Goal: Check status

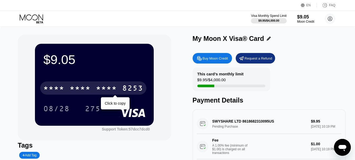
click at [105, 88] on div "* * * *" at bounding box center [106, 88] width 21 height 8
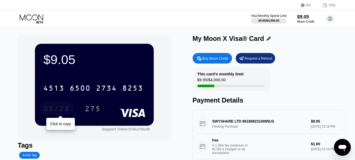
click at [61, 108] on div "08/28" at bounding box center [56, 109] width 26 height 8
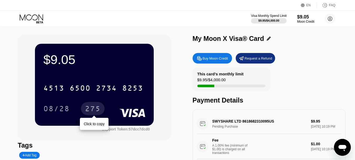
click at [95, 109] on div "275" at bounding box center [93, 109] width 16 height 8
